Goal: Transaction & Acquisition: Purchase product/service

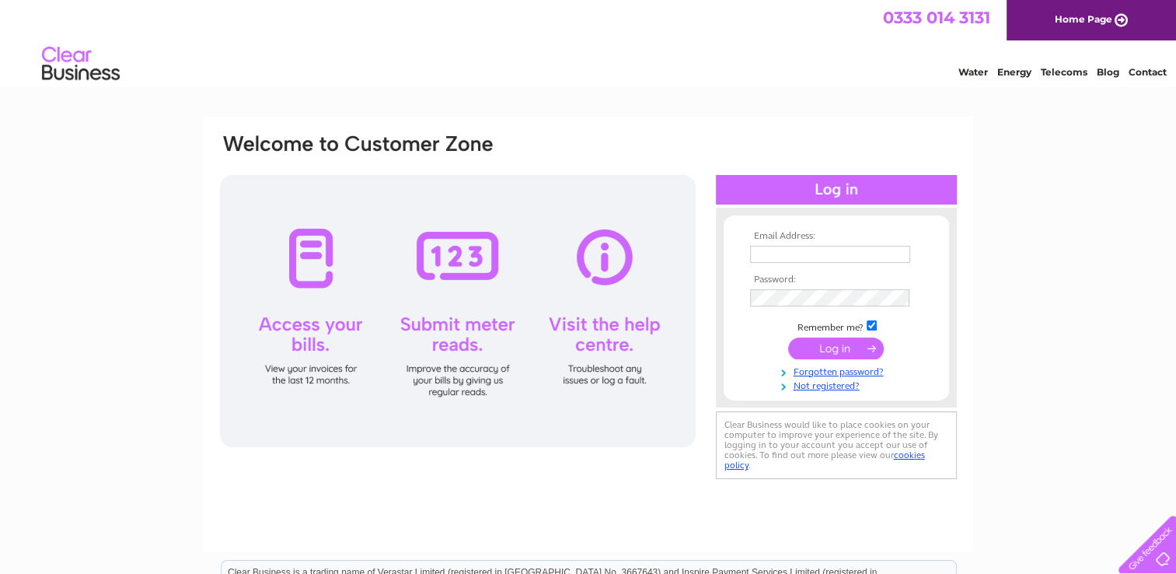
click at [795, 252] on input "text" at bounding box center [830, 254] width 160 height 17
type input "pembsjack1@gmail.com"
click at [788, 338] on input "submit" at bounding box center [836, 349] width 96 height 22
click at [840, 344] on input "submit" at bounding box center [836, 348] width 96 height 22
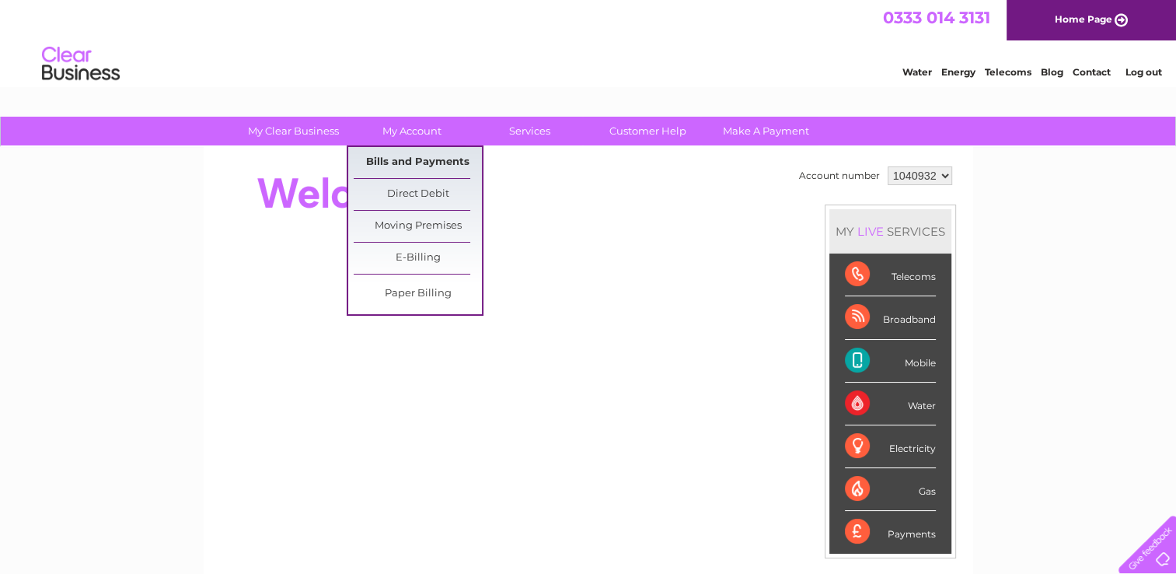
click at [417, 159] on link "Bills and Payments" at bounding box center [418, 162] width 128 height 31
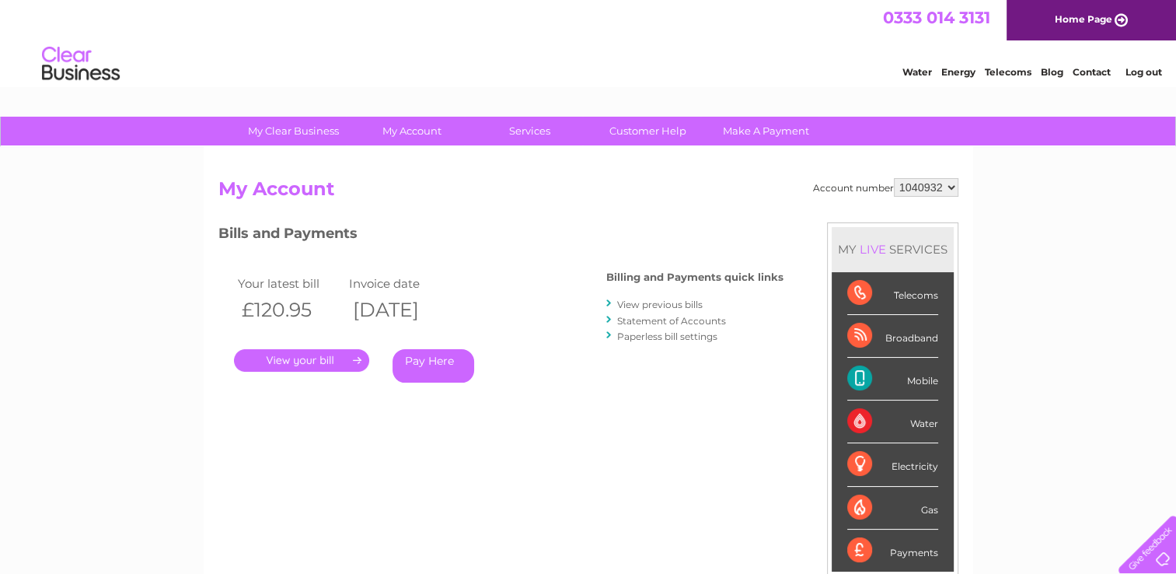
click at [432, 365] on link "Pay Here" at bounding box center [434, 365] width 82 height 33
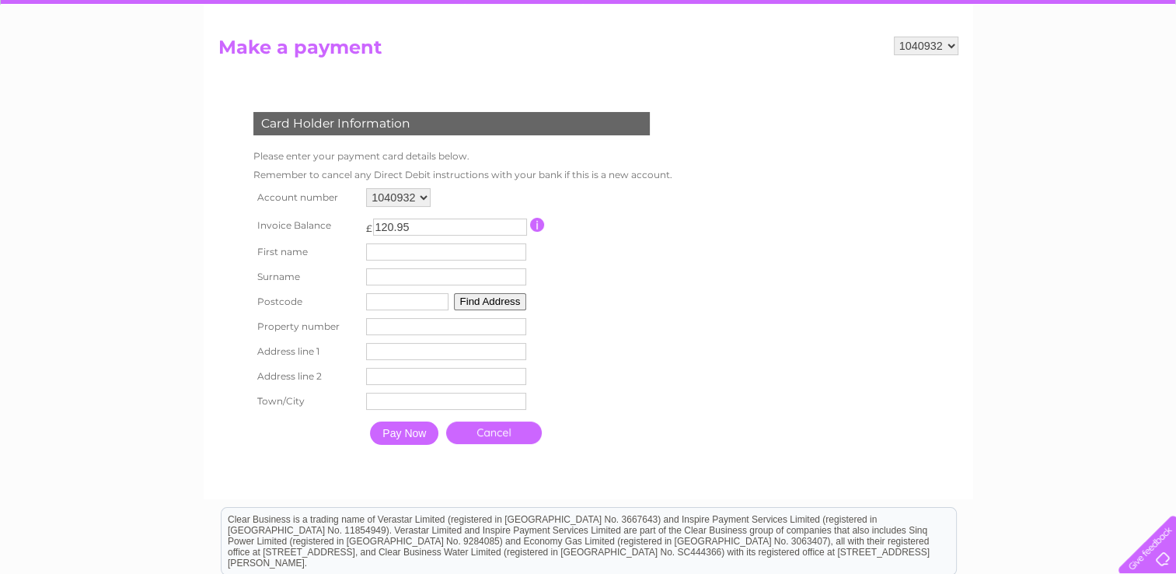
scroll to position [155, 0]
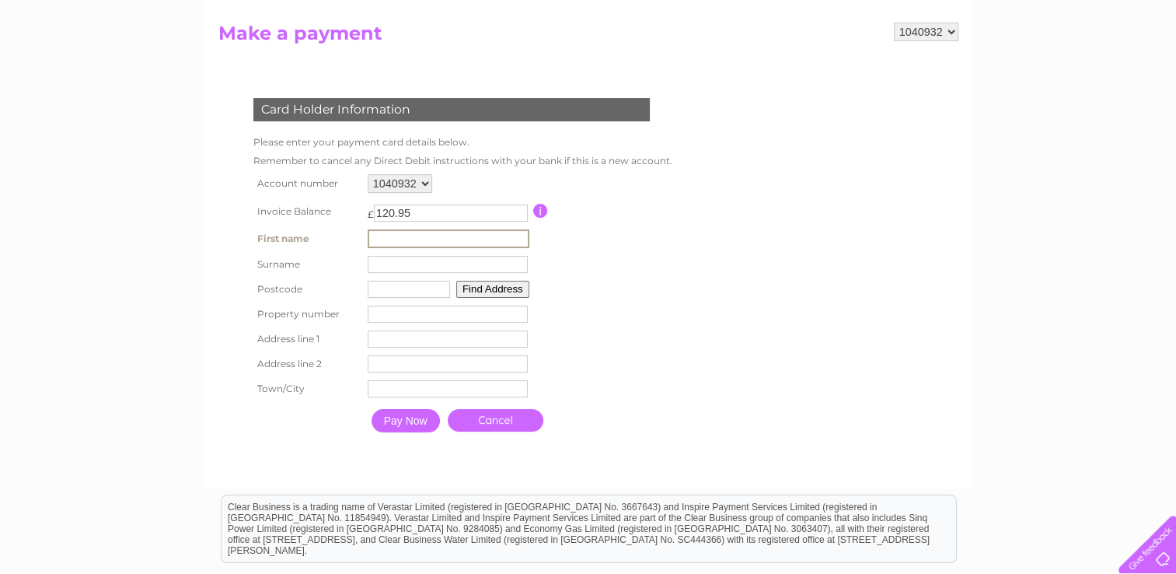
click at [470, 236] on input "text" at bounding box center [449, 238] width 162 height 19
type input "MICHAEL"
type input "THOMAS"
type input "SA733PR"
type input "Three Crowns"
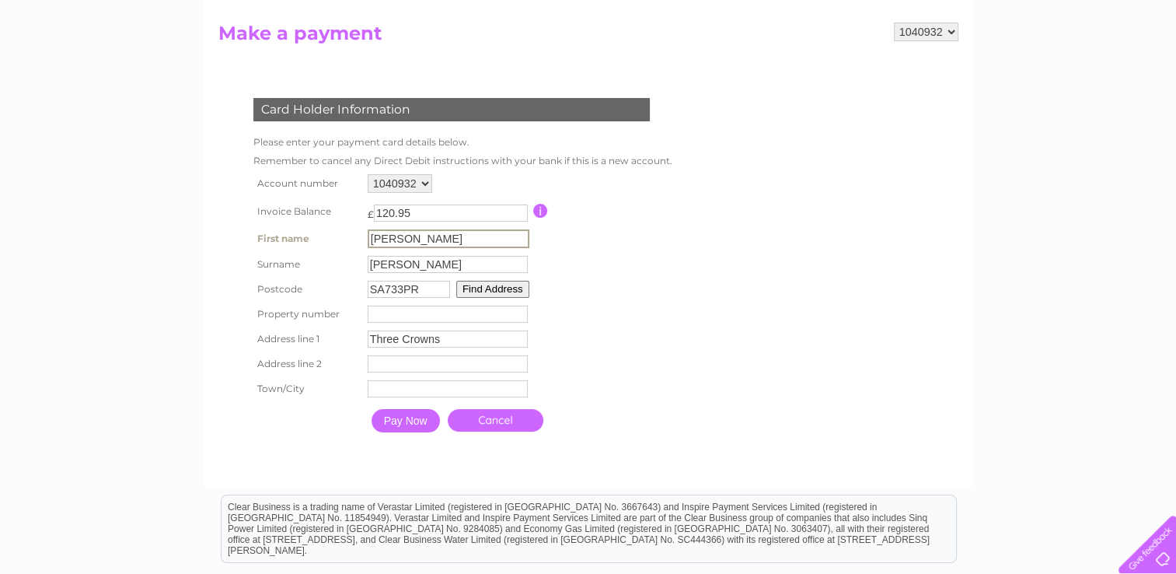
type input "Hubberston Road, Hubberston"
type input "Milford Haven"
click at [421, 425] on input "Pay Now" at bounding box center [404, 418] width 68 height 23
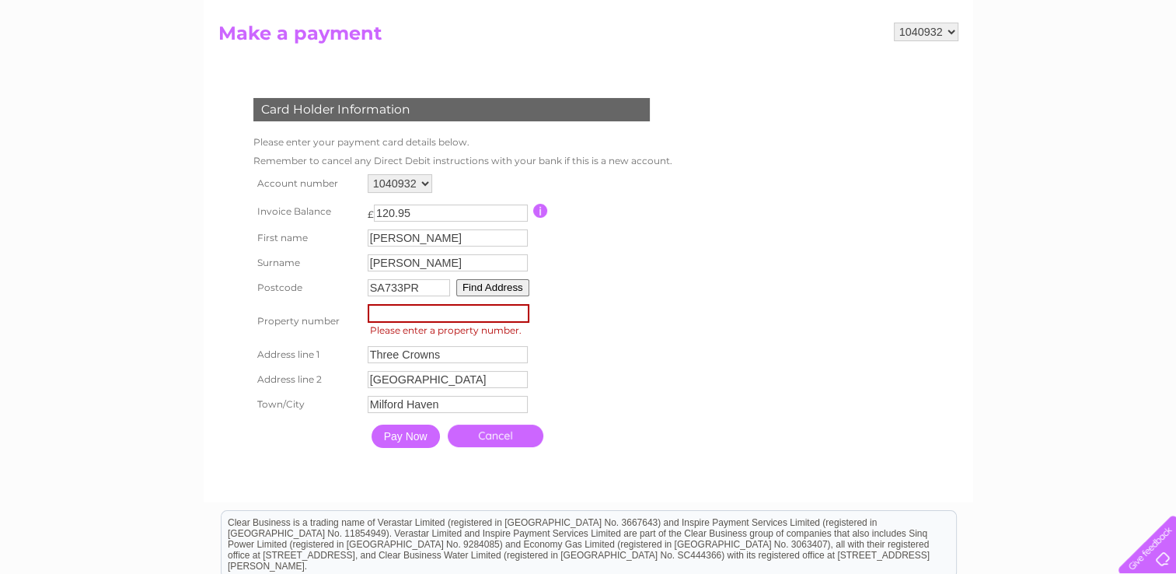
click at [401, 313] on input "number" at bounding box center [449, 313] width 162 height 19
type input "3"
click at [550, 349] on table "Account number 1040932 Invoice Balance £ 120.95 First name MICHAEL Surname" at bounding box center [462, 312] width 424 height 285
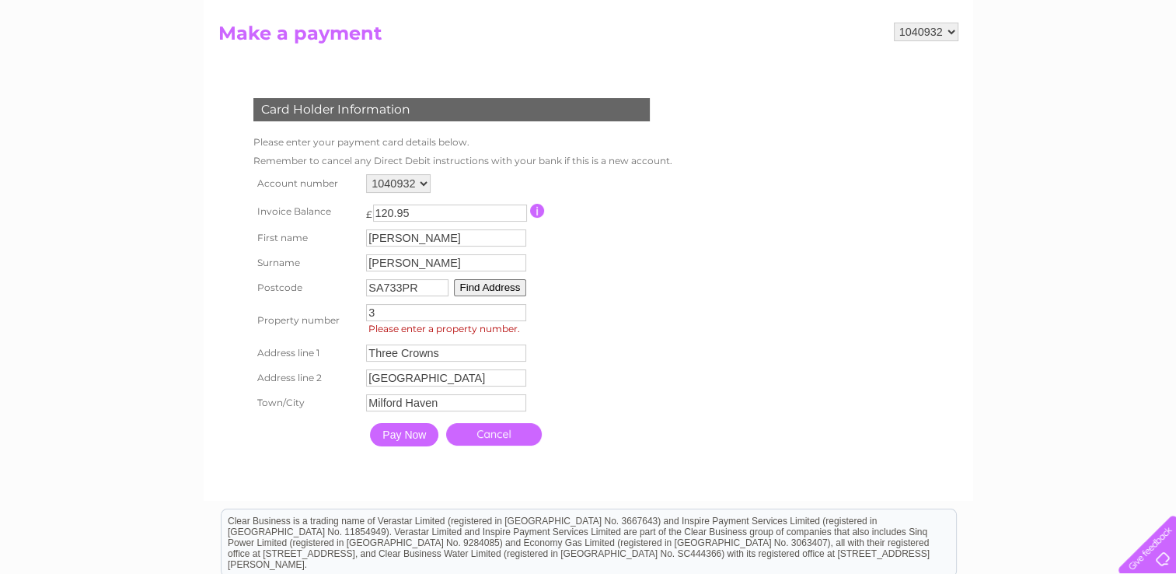
click at [417, 435] on input "Pay Now" at bounding box center [404, 434] width 68 height 23
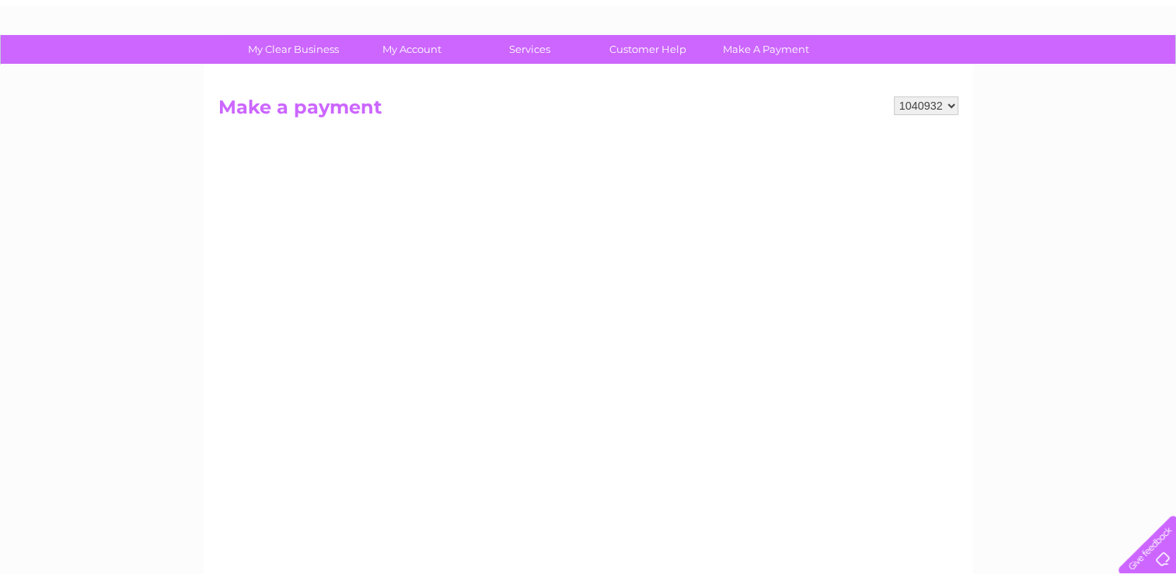
scroll to position [0, 0]
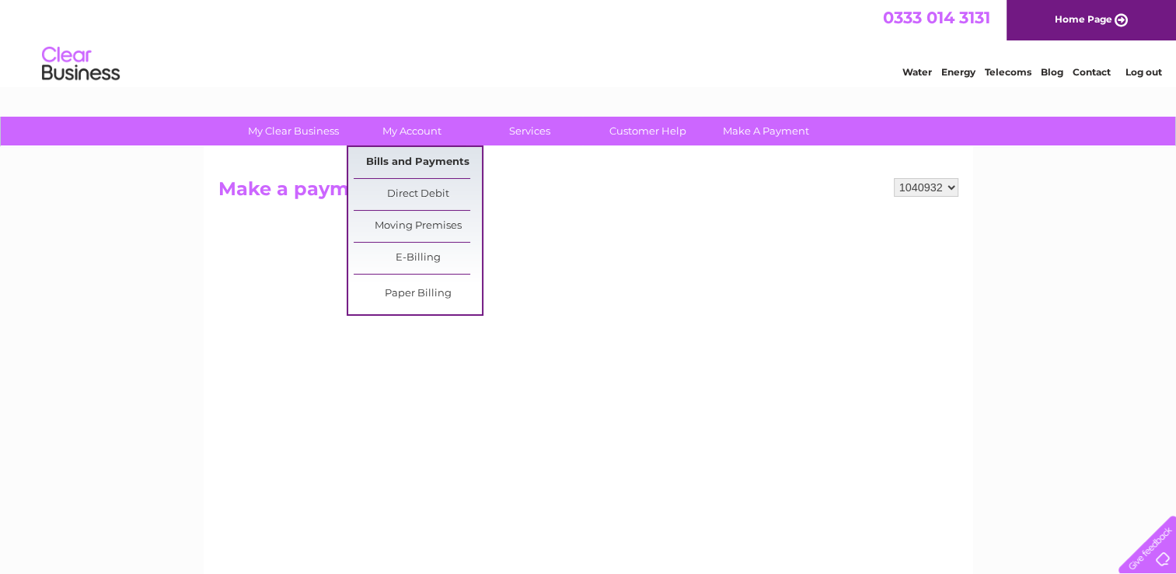
click at [441, 163] on link "Bills and Payments" at bounding box center [418, 162] width 128 height 31
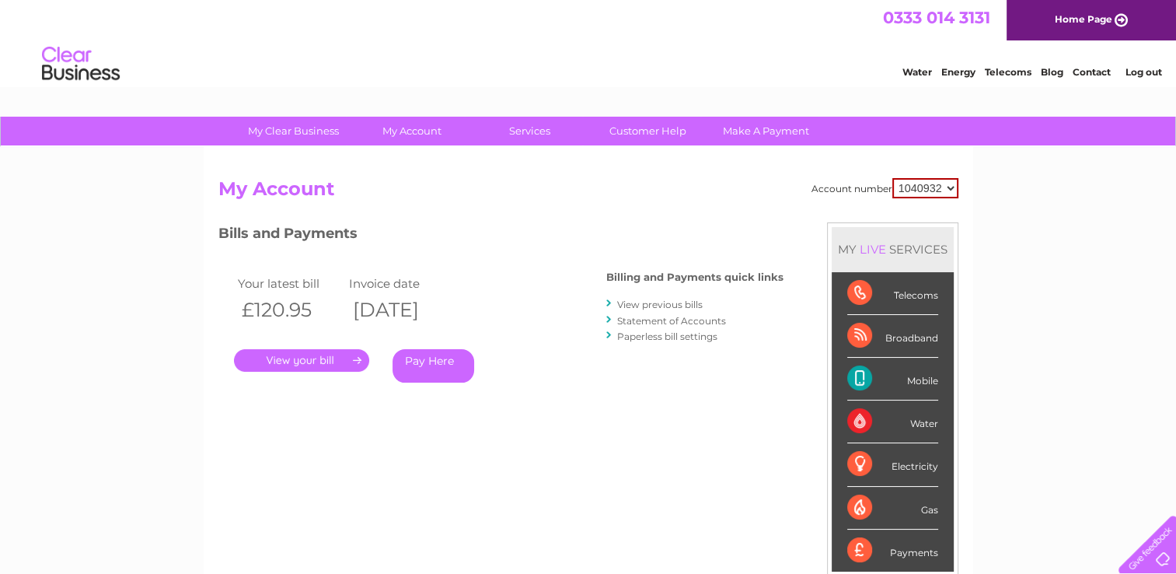
click at [305, 359] on link "." at bounding box center [301, 360] width 135 height 23
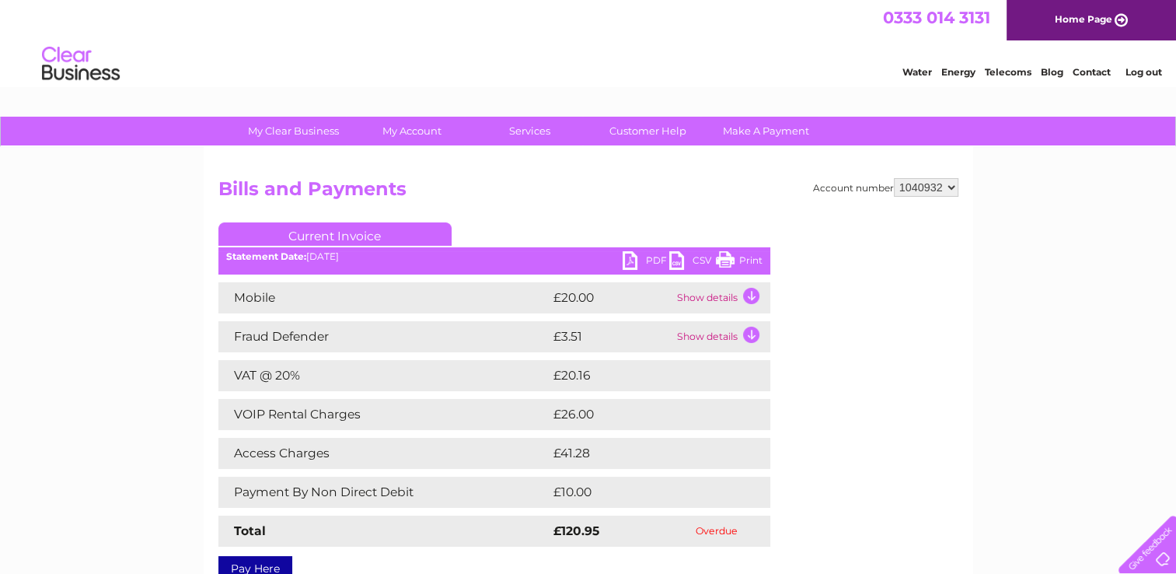
click at [648, 260] on link "PDF" at bounding box center [646, 262] width 47 height 23
